Goal: Task Accomplishment & Management: Manage account settings

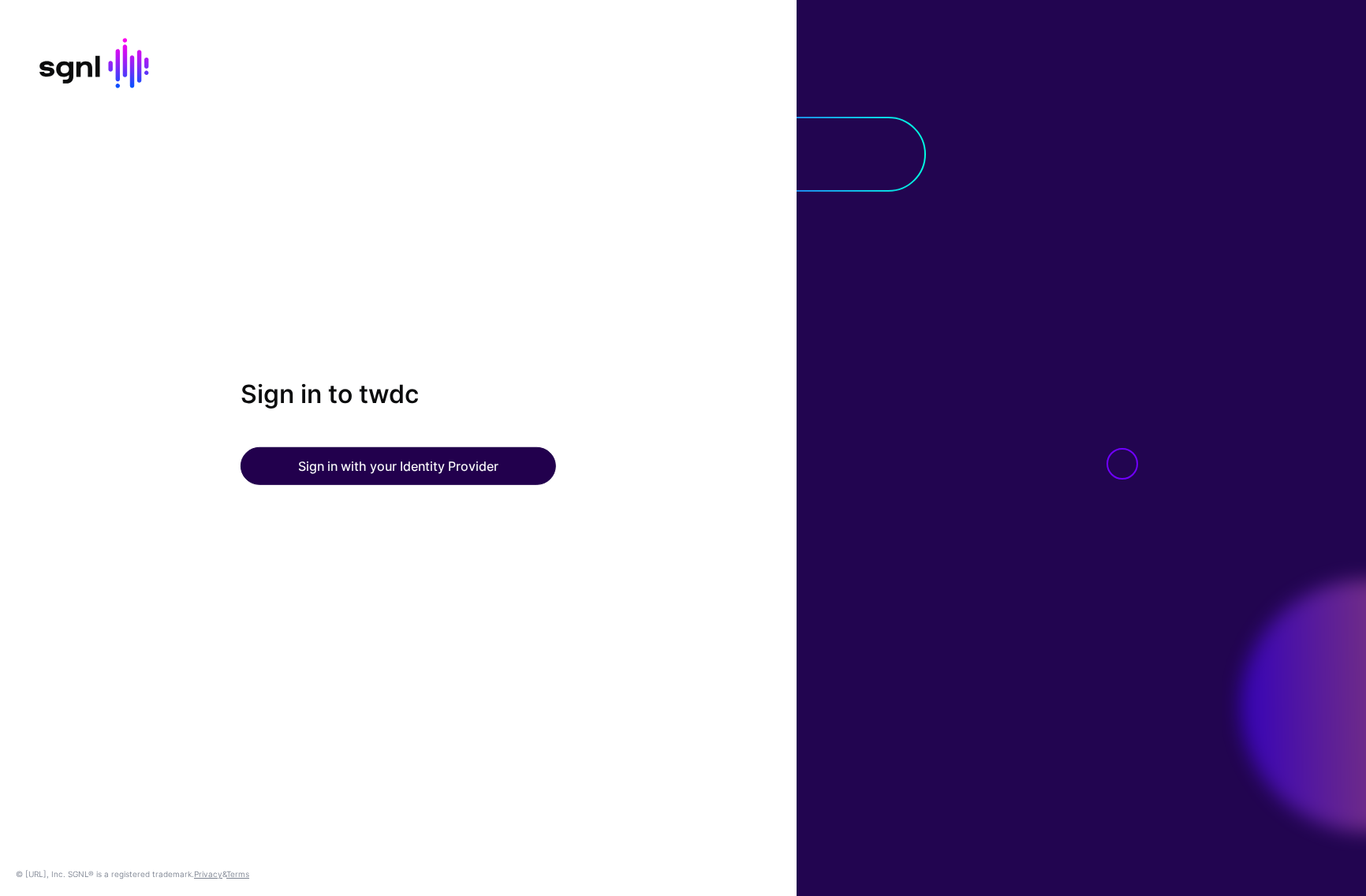
click at [402, 465] on button "Sign in with your Identity Provider" at bounding box center [398, 466] width 316 height 38
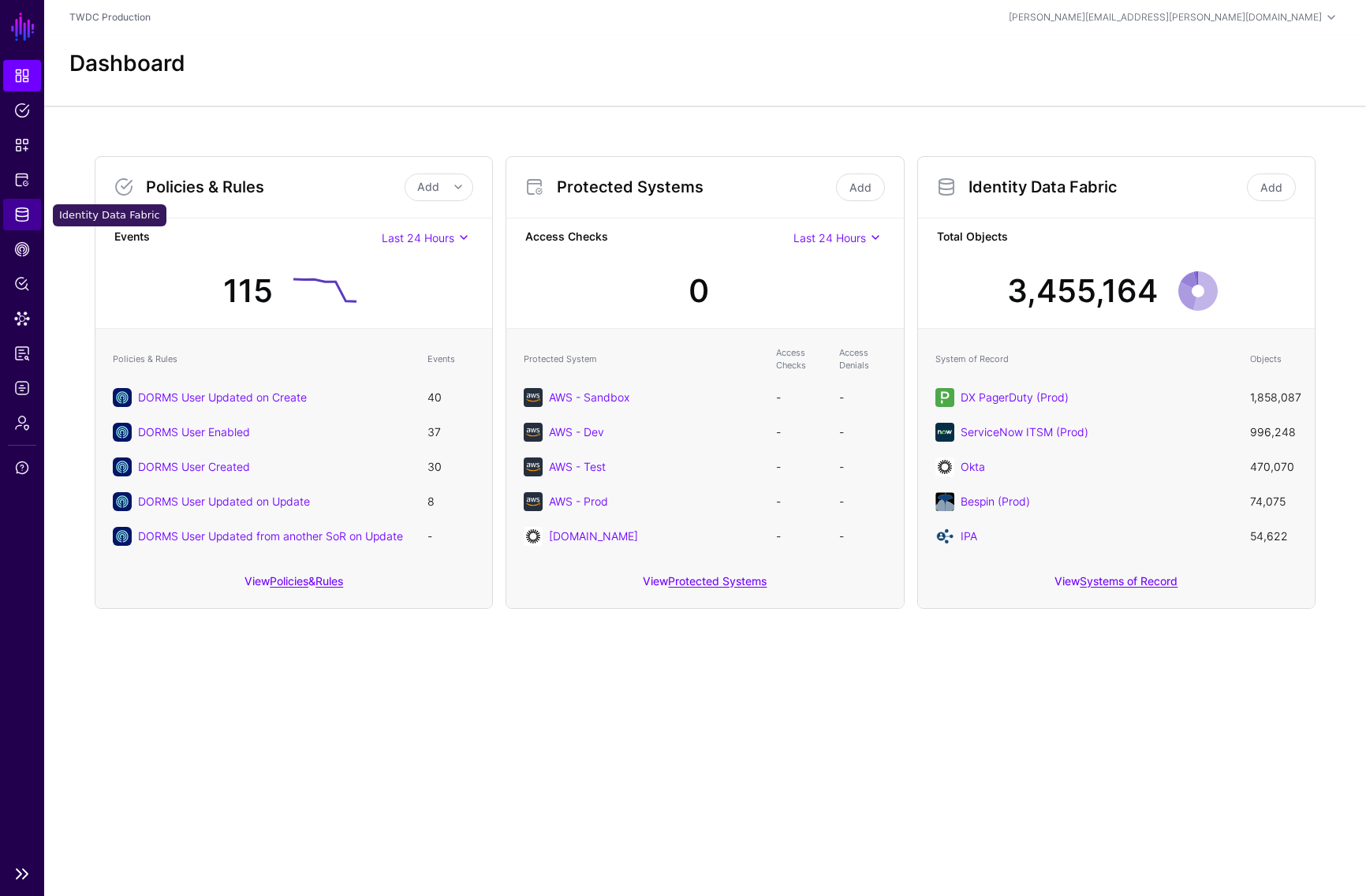
click at [21, 217] on span "Identity Data Fabric" at bounding box center [22, 215] width 16 height 16
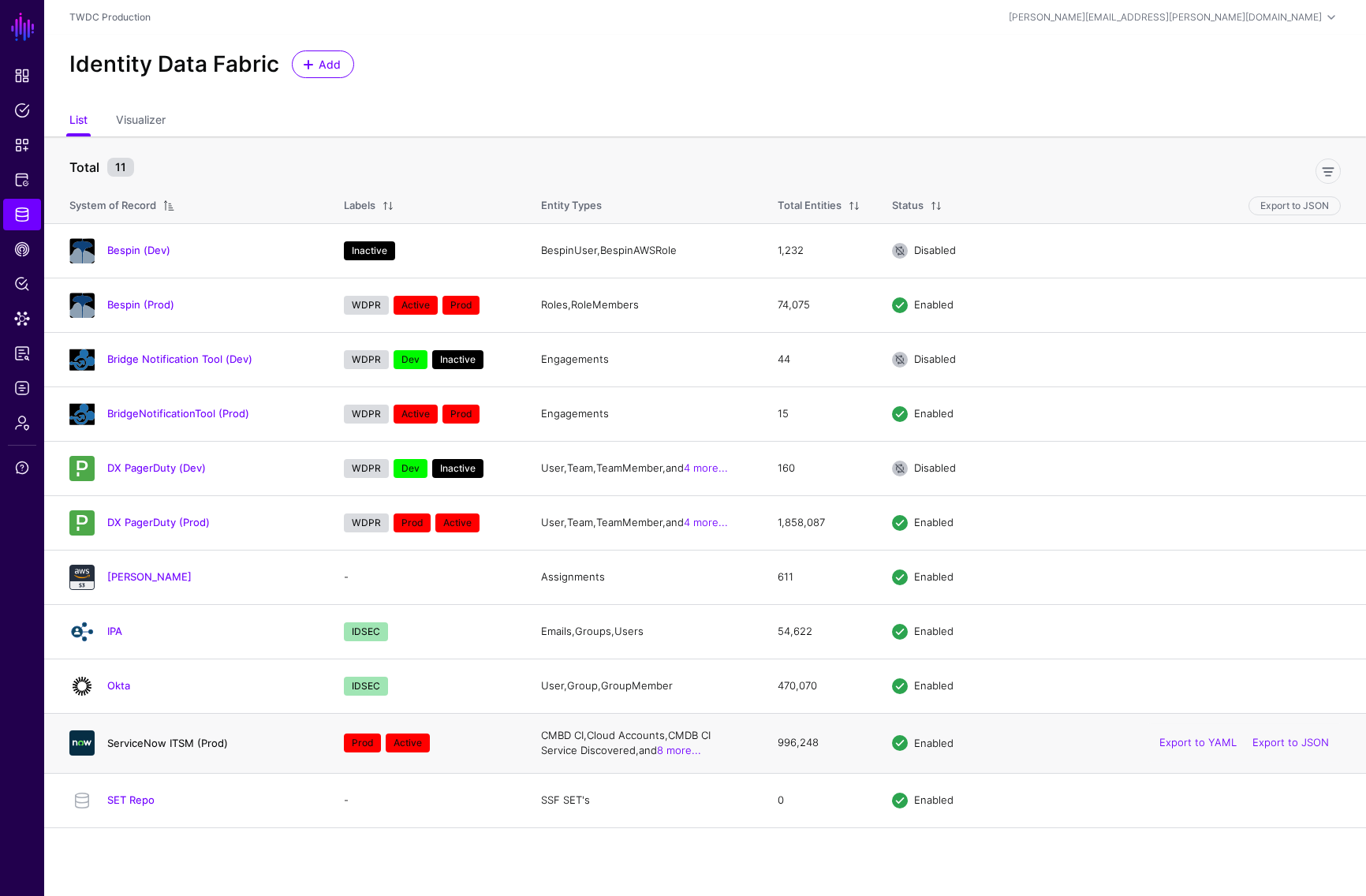
click at [147, 743] on link "ServiceNow ITSM (Prod)" at bounding box center [168, 743] width 121 height 13
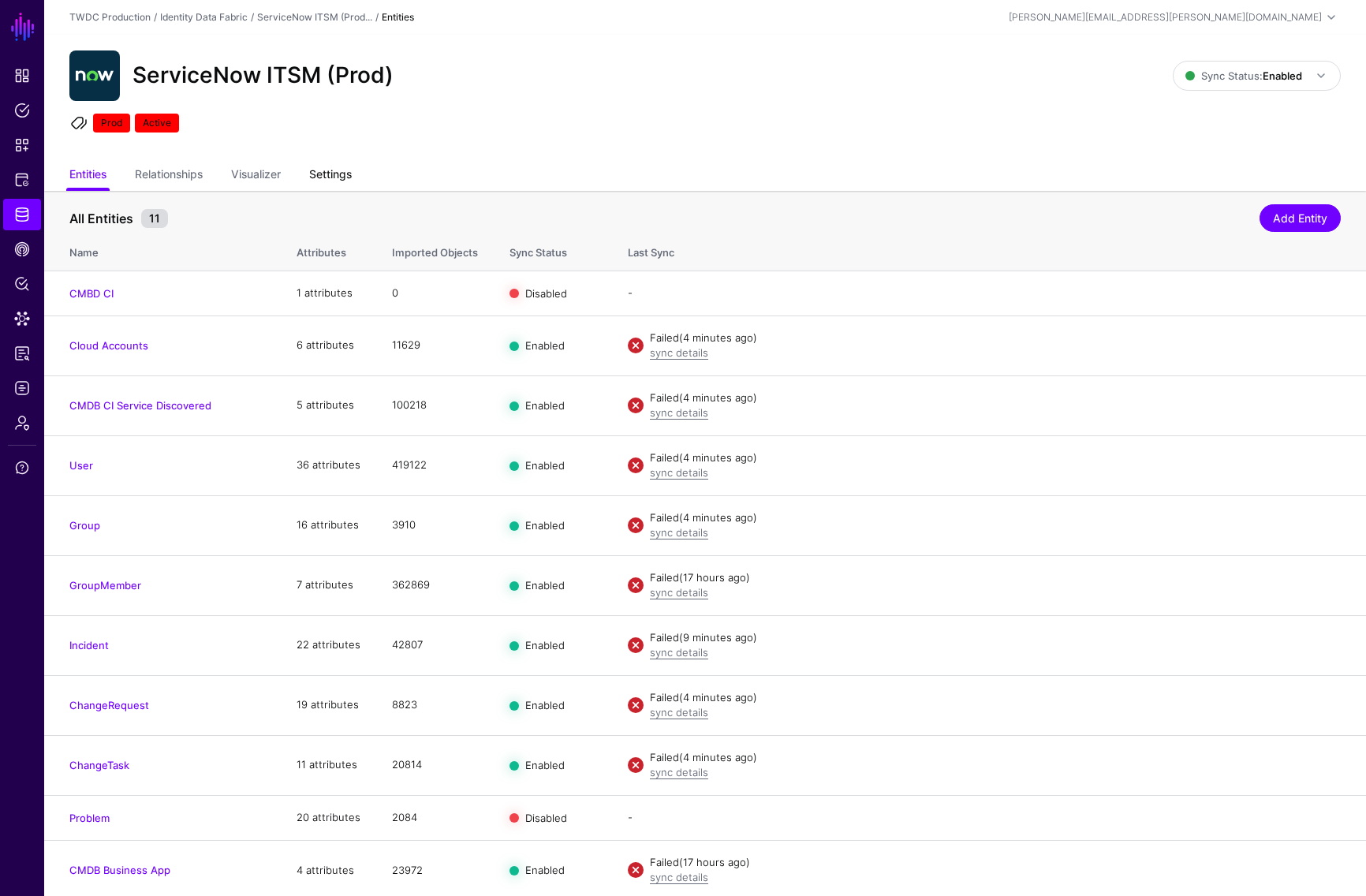
click at [333, 175] on link "Settings" at bounding box center [331, 176] width 43 height 30
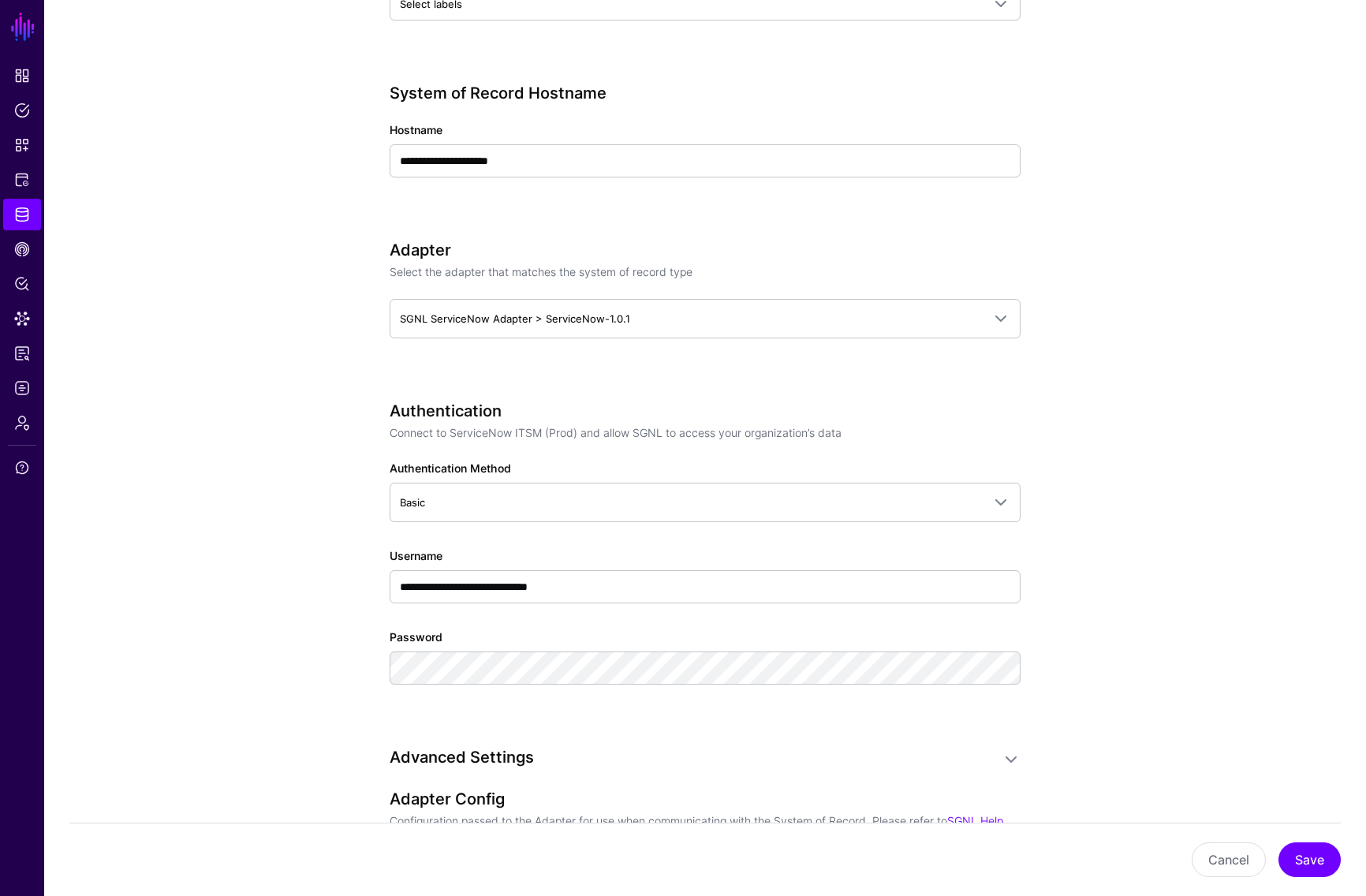
scroll to position [747, 0]
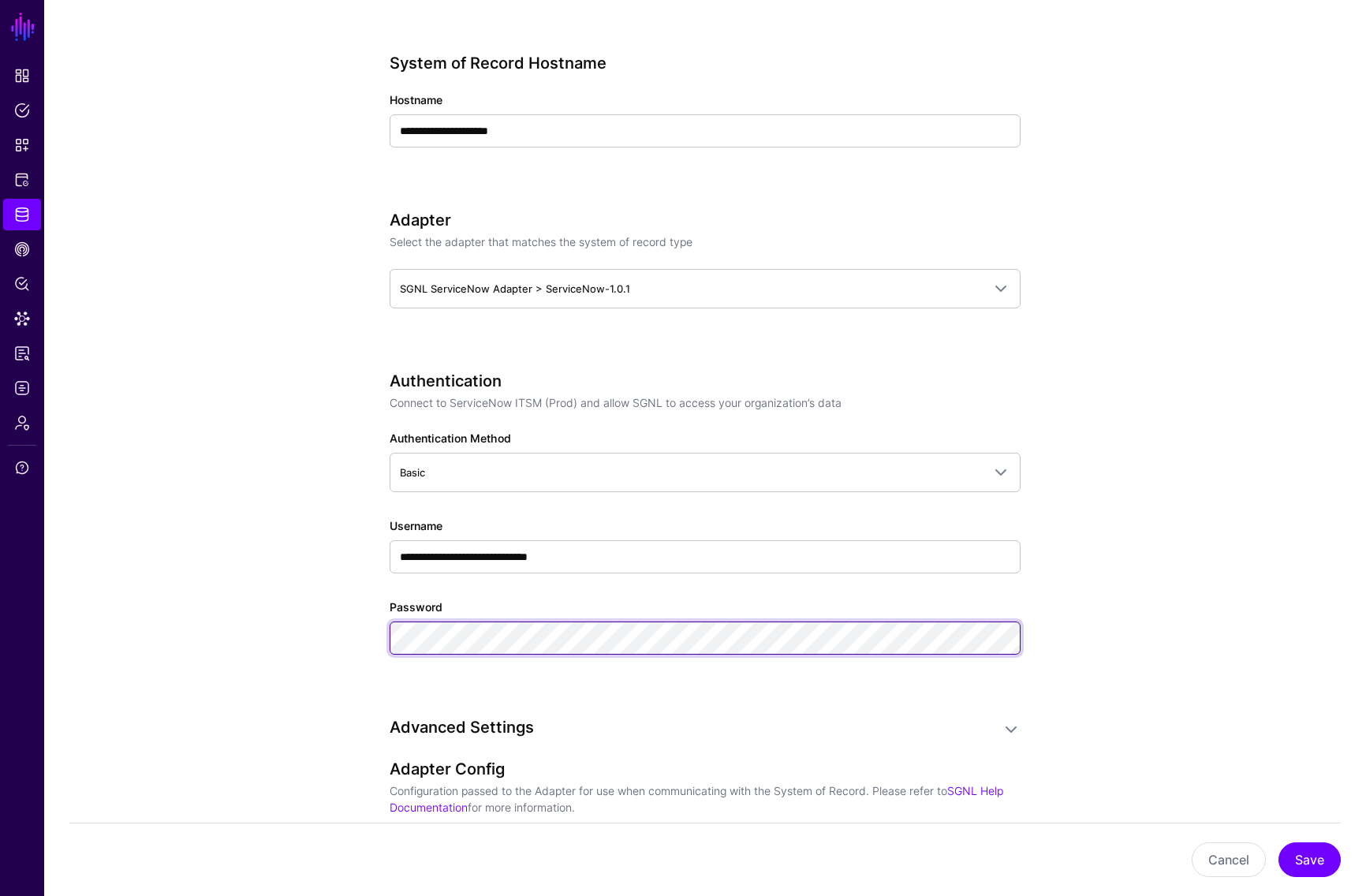
click at [361, 638] on div "**********" at bounding box center [704, 574] width 732 height 2261
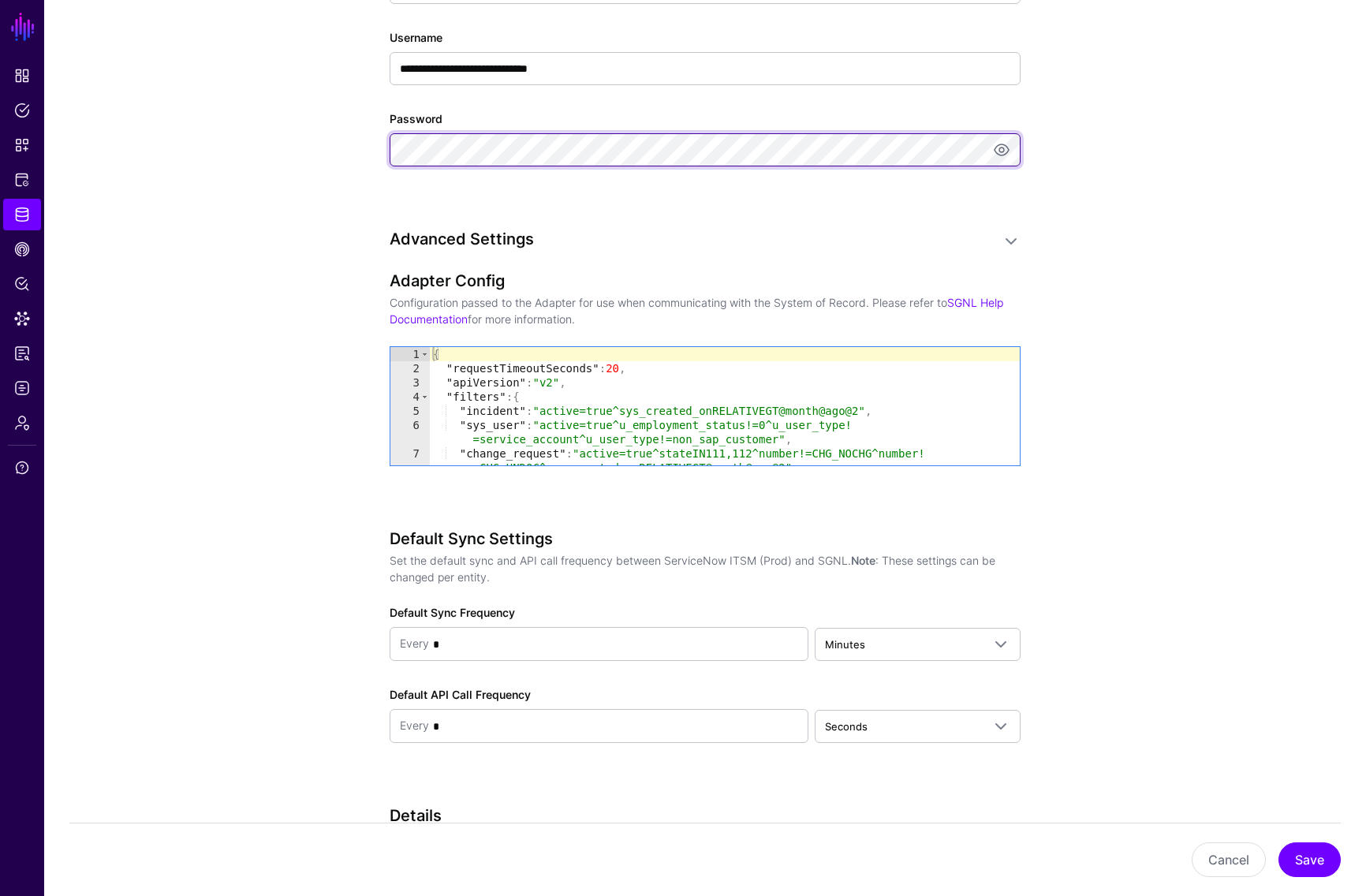
scroll to position [1253, 0]
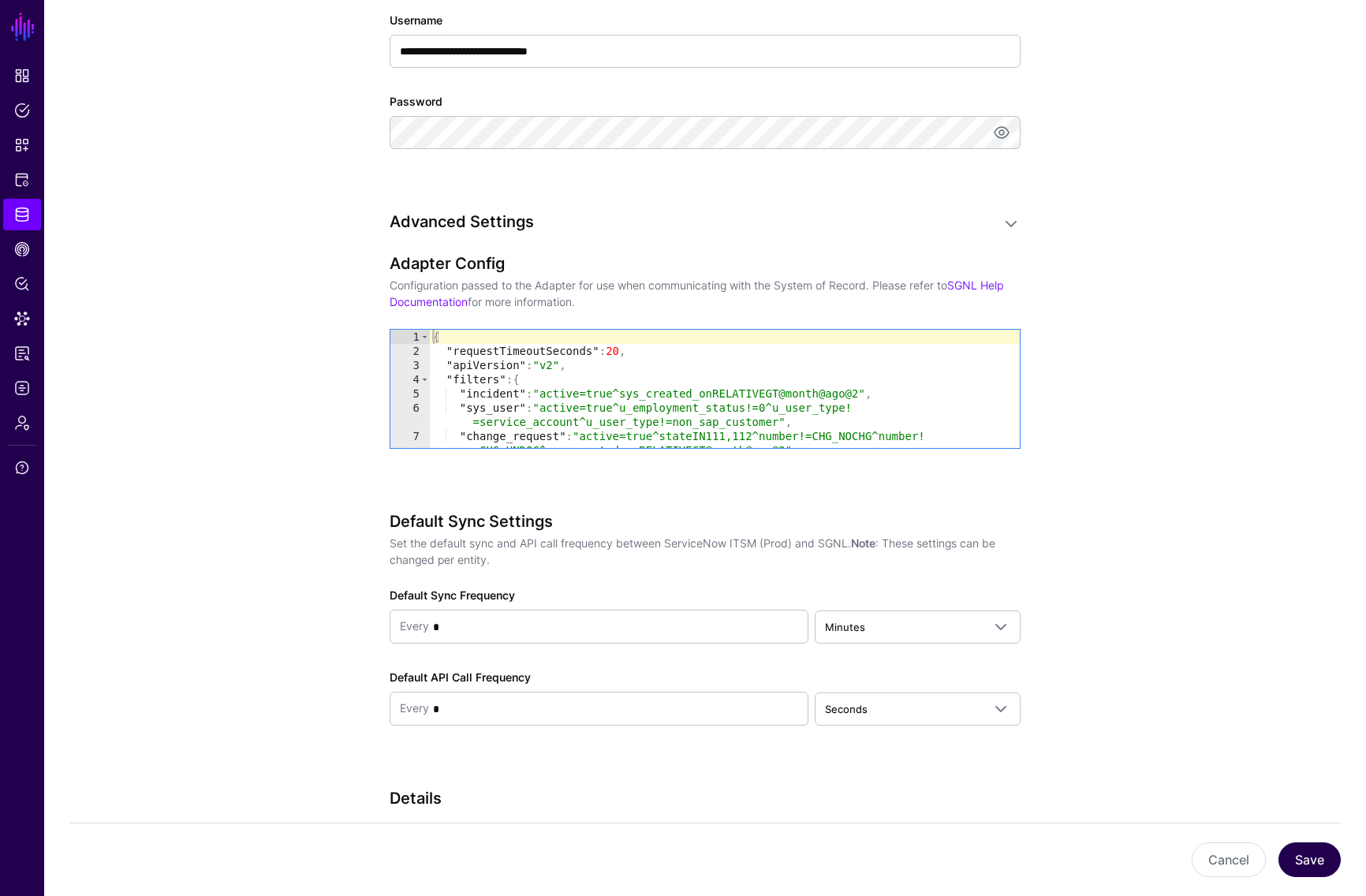
click at [1315, 856] on button "Save" at bounding box center [1310, 859] width 62 height 35
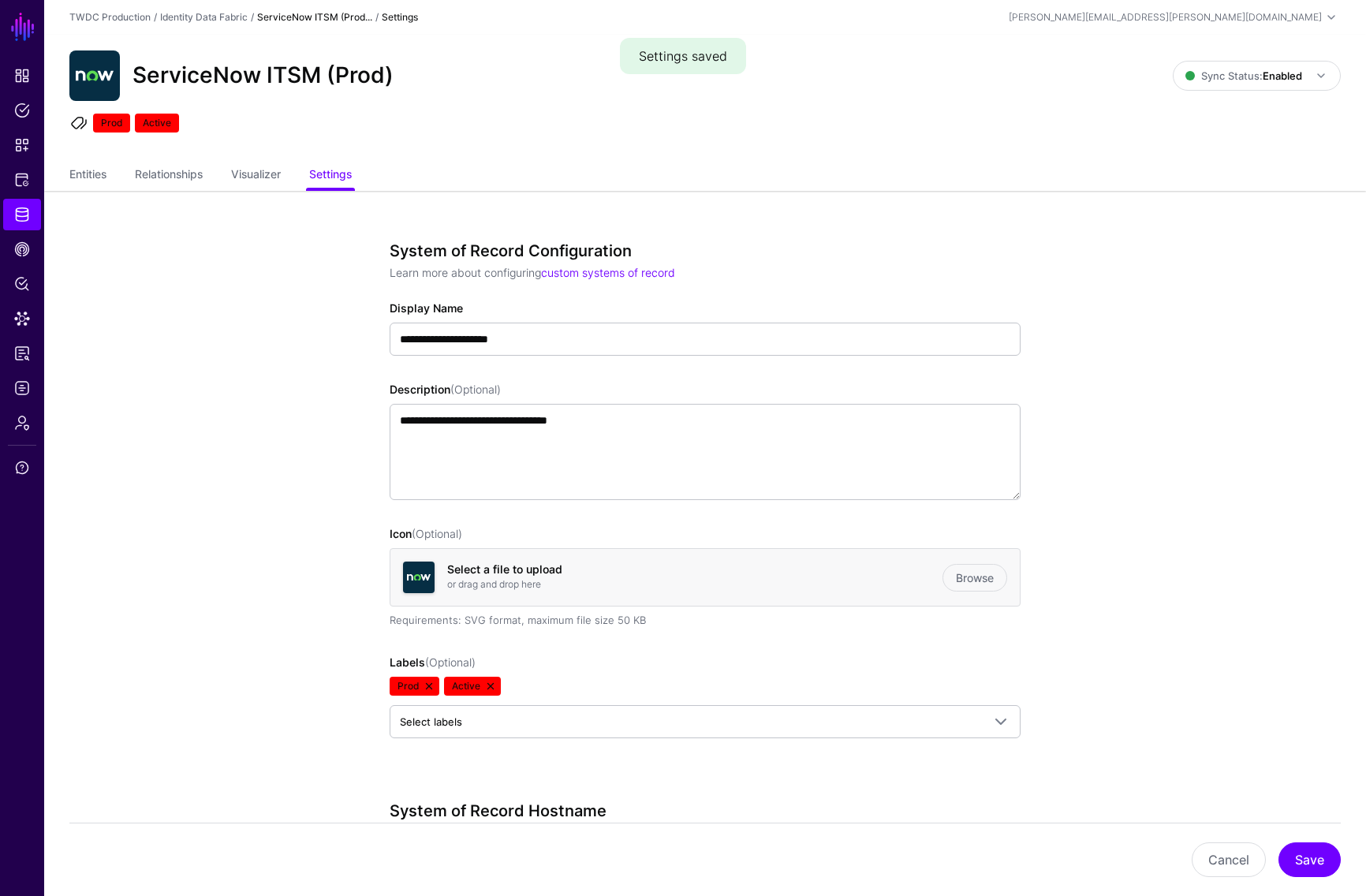
scroll to position [0, 0]
click at [29, 387] on span "Logs" at bounding box center [22, 388] width 16 height 16
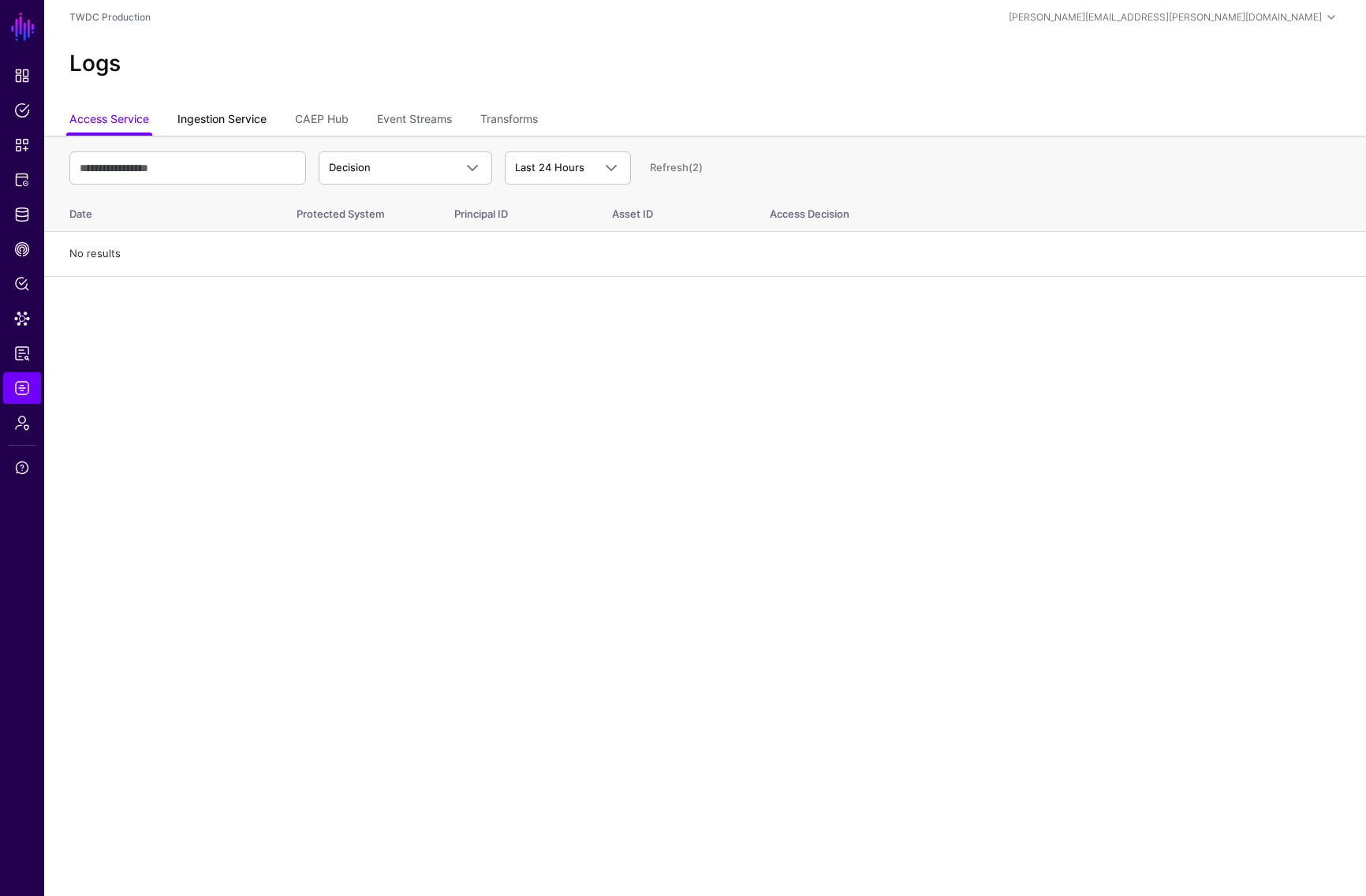
click at [265, 115] on link "Ingestion Service" at bounding box center [222, 121] width 89 height 30
